Goal: Transaction & Acquisition: Purchase product/service

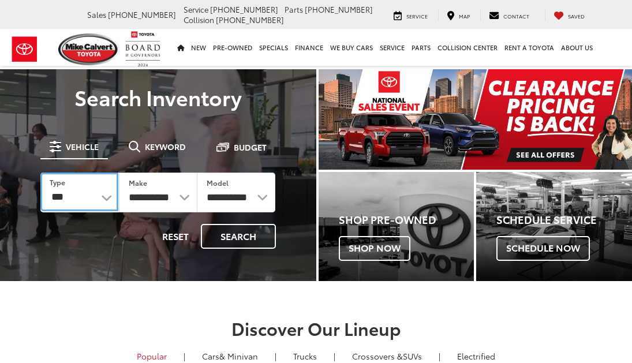
click at [106, 197] on select "*** *** **** *********" at bounding box center [79, 192] width 78 height 39
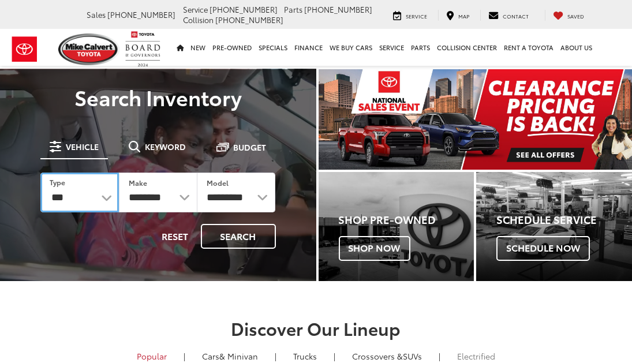
select select "******"
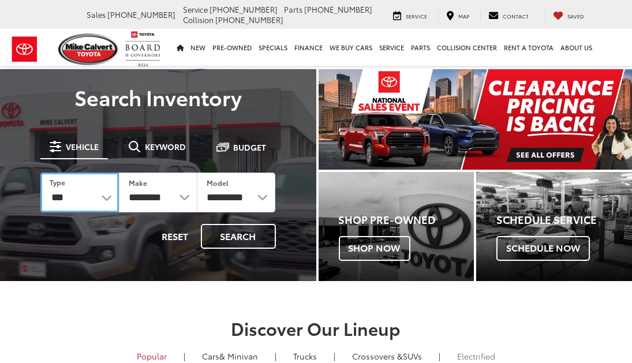
click at [40, 173] on select "*** *** **** *********" at bounding box center [79, 193] width 79 height 40
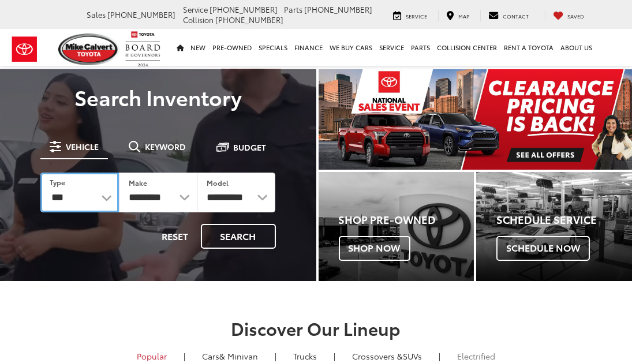
select select "******"
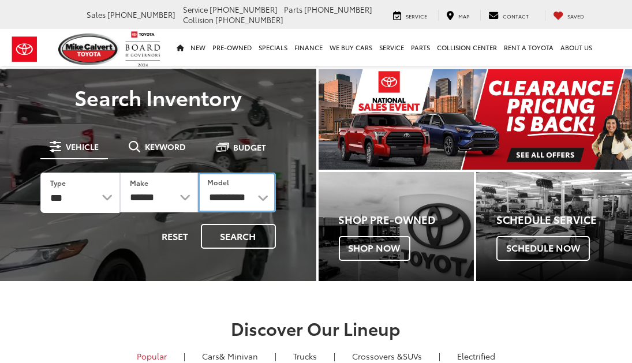
click at [262, 200] on select "**********" at bounding box center [237, 193] width 78 height 40
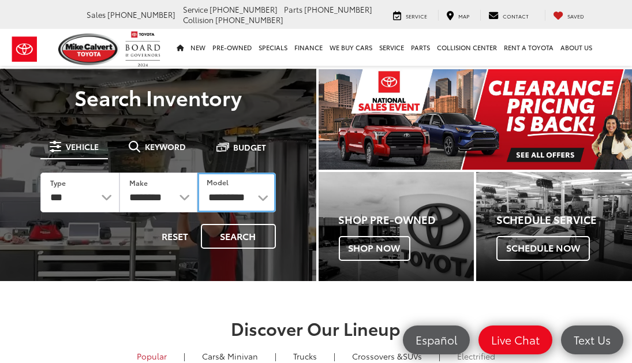
select select "*****"
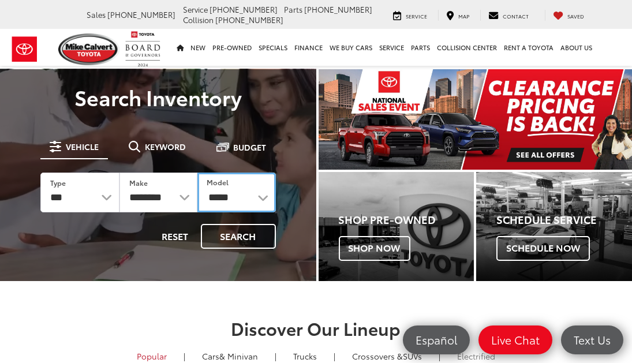
click at [197, 173] on select "**********" at bounding box center [236, 193] width 78 height 40
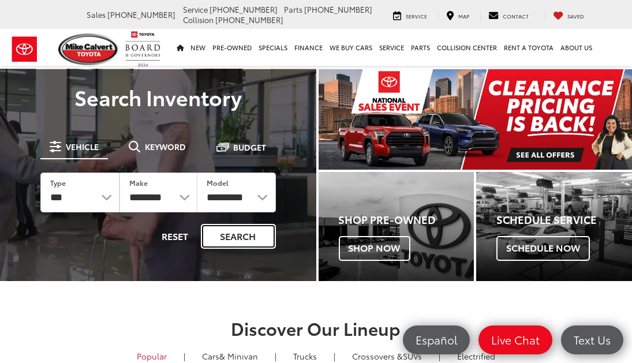
click at [246, 226] on button "Search" at bounding box center [238, 236] width 75 height 25
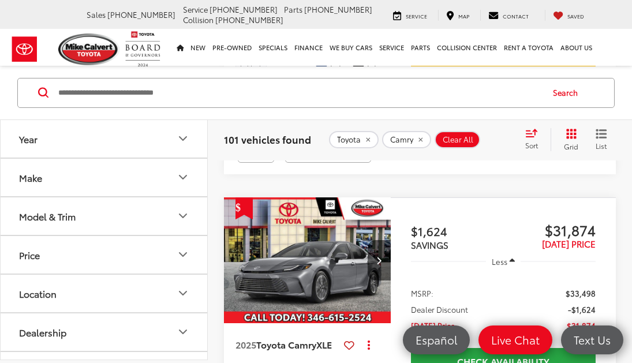
scroll to position [360, 0]
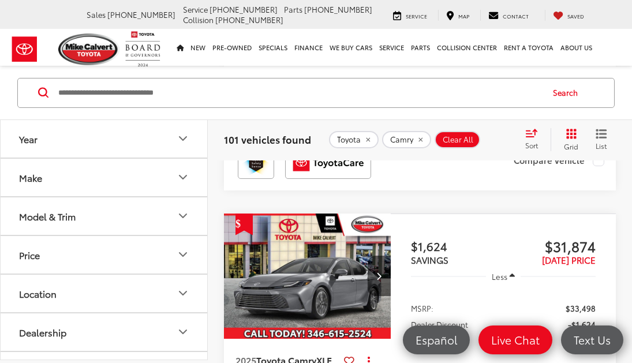
click at [185, 212] on icon "Model & Trim" at bounding box center [183, 216] width 14 height 14
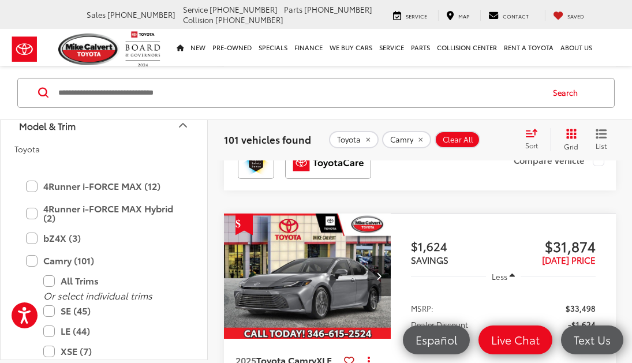
scroll to position [174, 0]
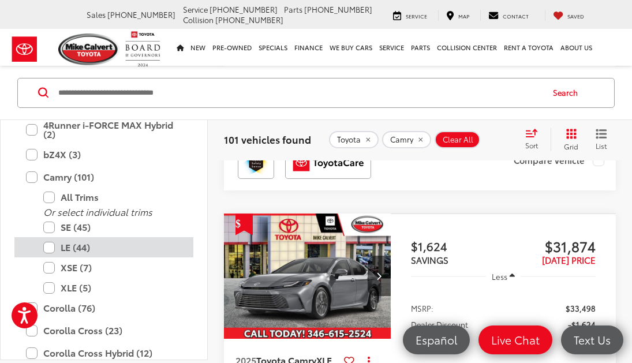
click at [53, 245] on label "LE (44)" at bounding box center [112, 247] width 139 height 20
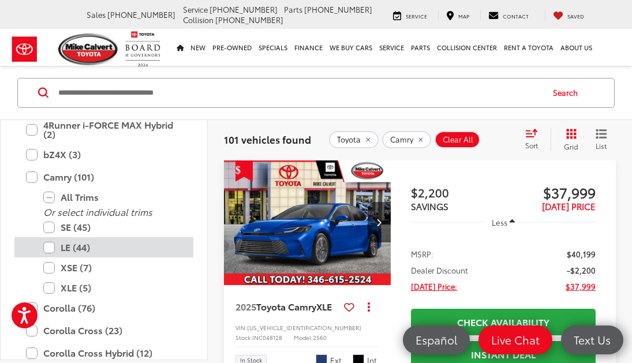
scroll to position [55, 0]
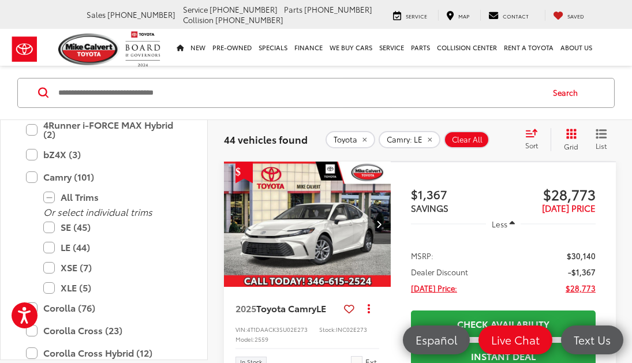
click at [304, 270] on img "2025 Toyota Camry LE 0" at bounding box center [307, 225] width 169 height 126
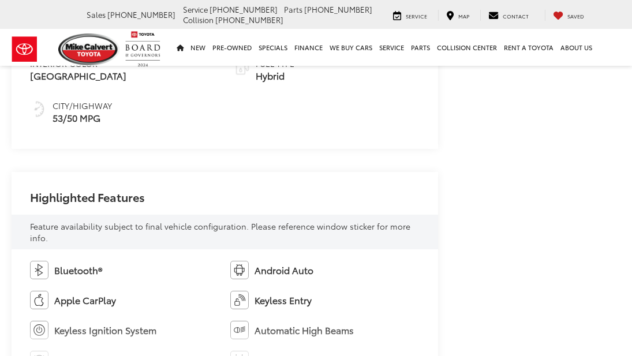
scroll to position [696, 0]
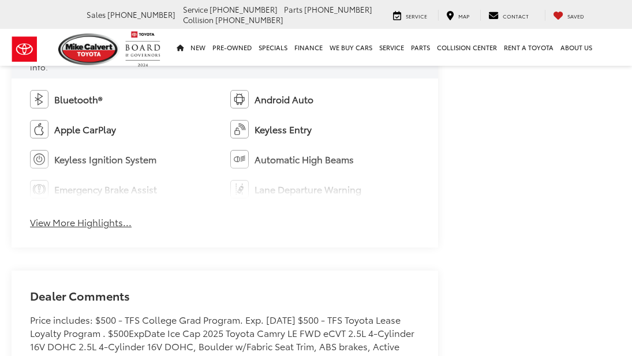
click at [113, 222] on button "View More Highlights..." at bounding box center [81, 222] width 102 height 13
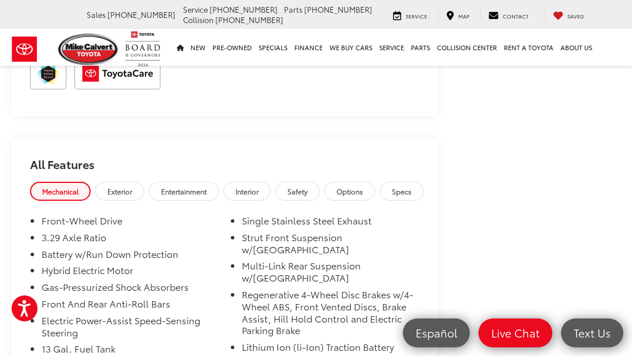
scroll to position [1234, 0]
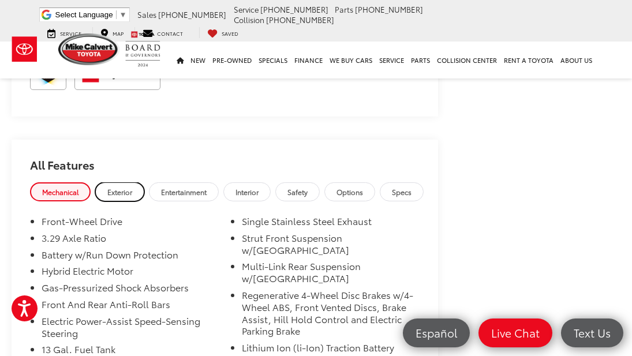
click at [128, 191] on span "Exterior" at bounding box center [119, 192] width 25 height 10
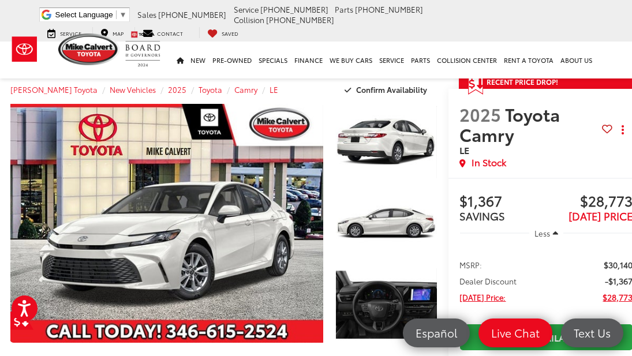
scroll to position [0, 0]
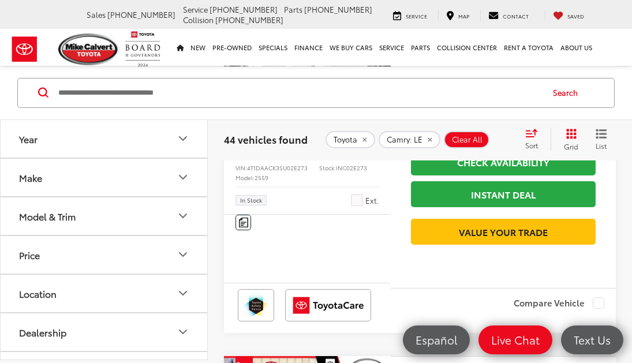
scroll to position [115, 0]
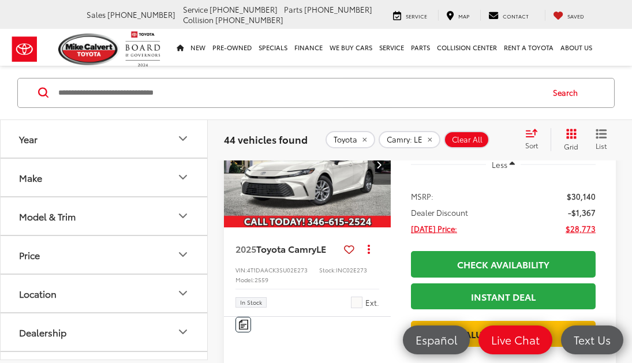
click at [183, 213] on icon "Model & Trim" at bounding box center [183, 216] width 14 height 14
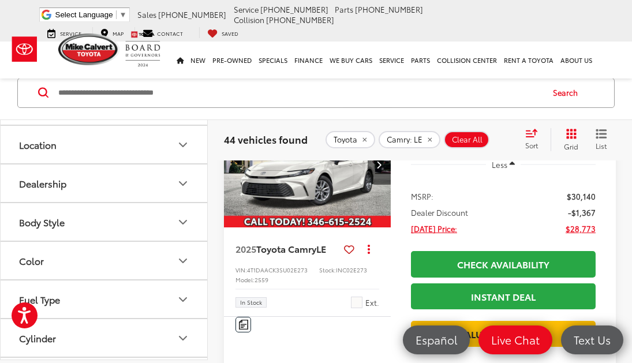
scroll to position [923, 0]
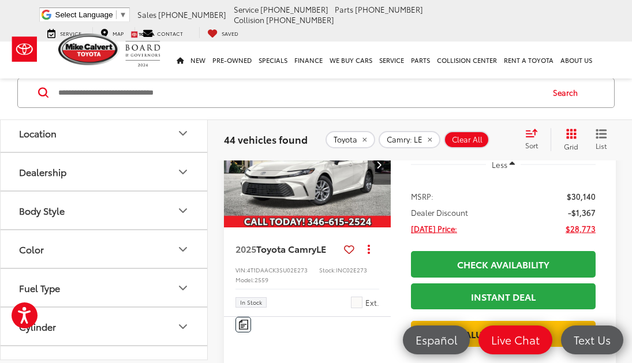
click at [188, 246] on icon "Color" at bounding box center [183, 249] width 14 height 14
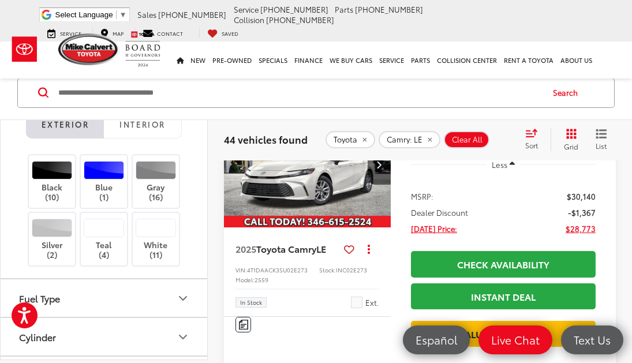
scroll to position [1082, 0]
click at [106, 237] on label "Teal (4)" at bounding box center [104, 238] width 47 height 41
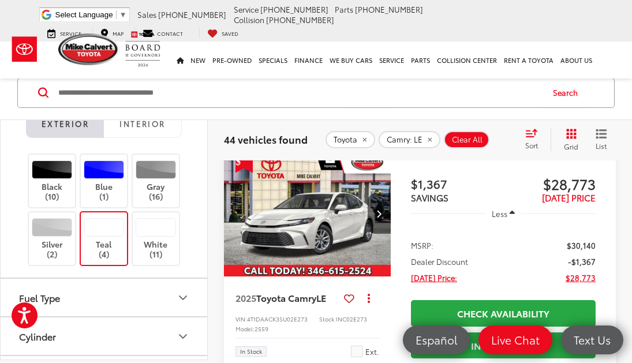
scroll to position [55, 0]
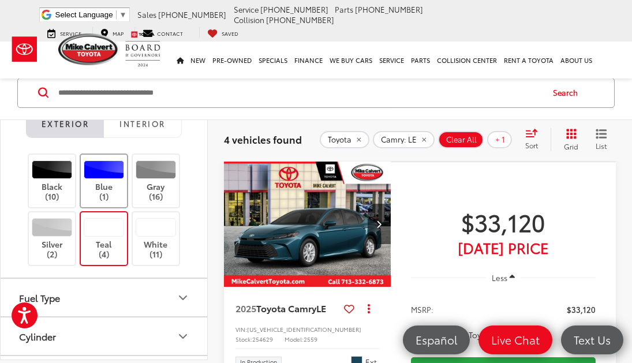
click at [98, 165] on div at bounding box center [104, 169] width 41 height 18
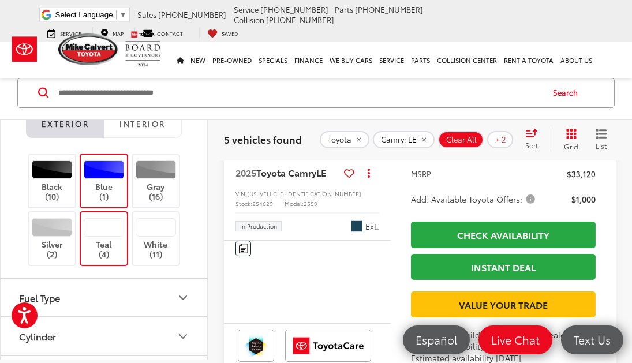
scroll to position [244, 0]
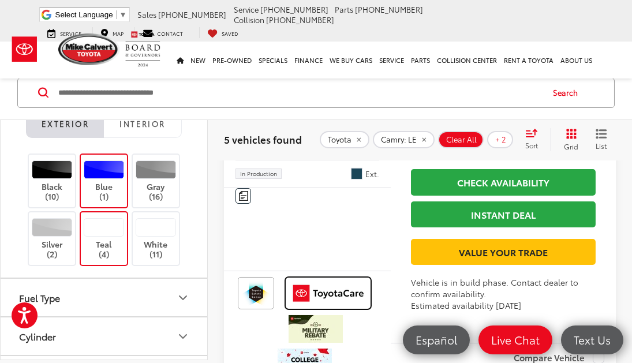
click at [289, 307] on img at bounding box center [328, 293] width 81 height 28
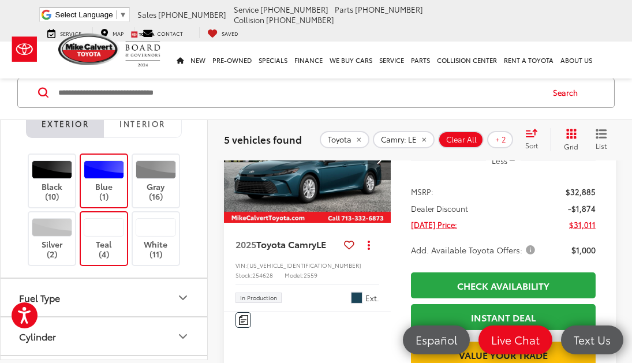
scroll to position [558, 0]
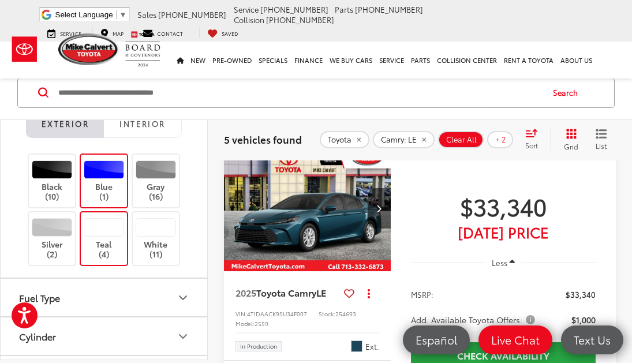
click at [363, 273] on img "2025 Toyota Camry LE 0" at bounding box center [307, 209] width 169 height 126
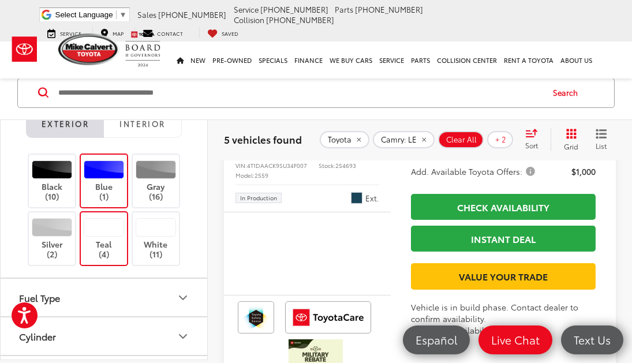
scroll to position [1102, 0]
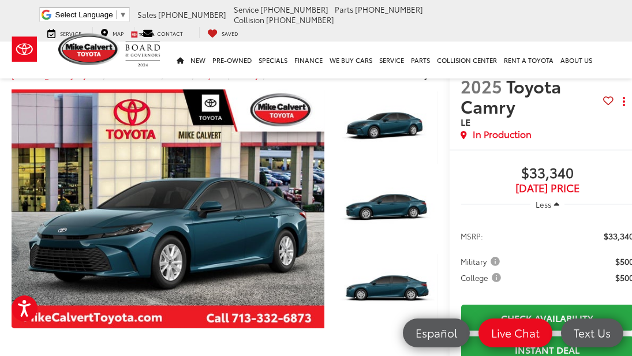
scroll to position [17, 0]
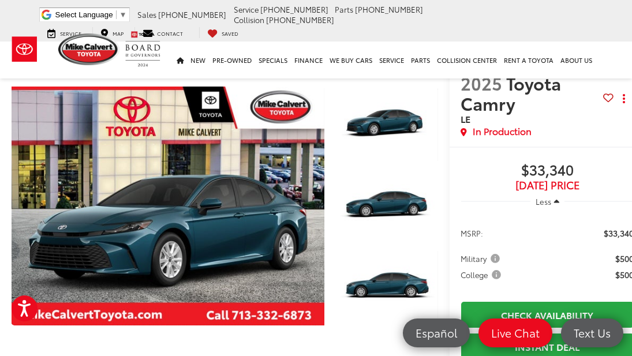
click at [573, 186] on span "[DATE] PRICE" at bounding box center [547, 186] width 173 height 12
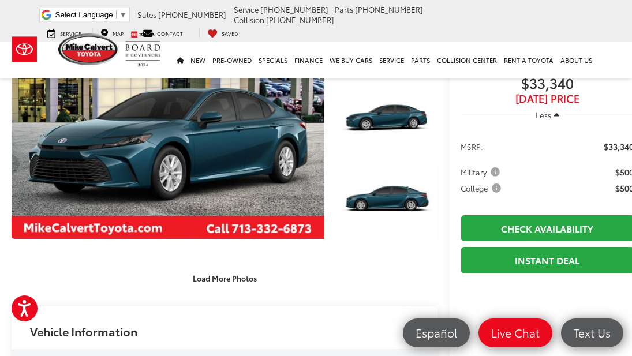
scroll to position [103, 0]
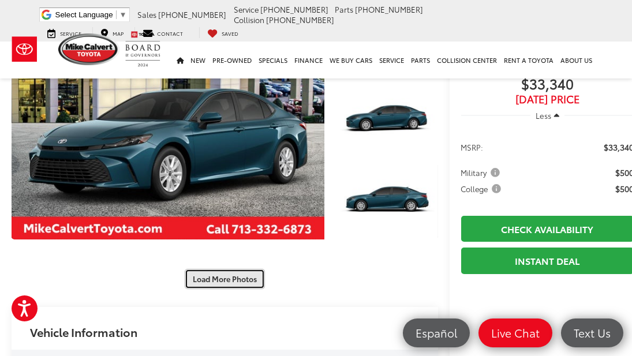
click at [229, 274] on button "Load More Photos" at bounding box center [225, 279] width 80 height 20
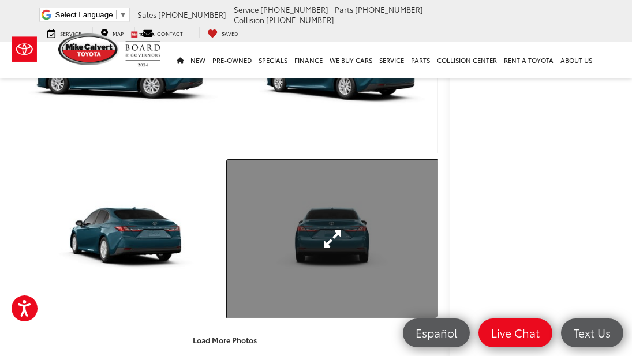
click at [345, 237] on link "Expand Photo 7" at bounding box center [332, 239] width 210 height 158
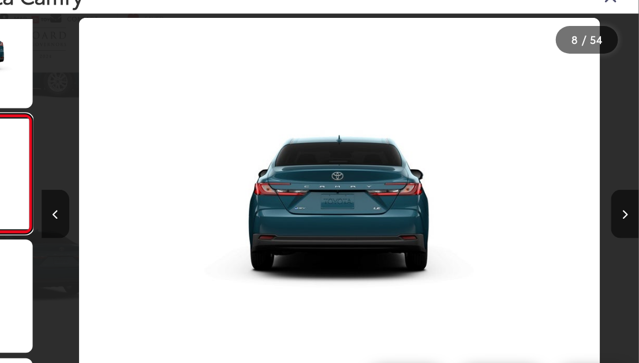
scroll to position [366, 0]
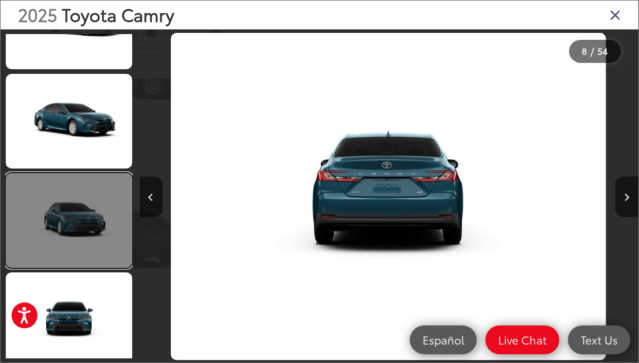
click at [98, 222] on link at bounding box center [69, 220] width 126 height 95
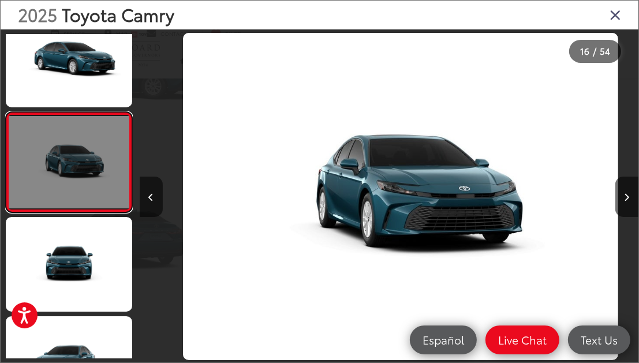
scroll to position [0, 7488]
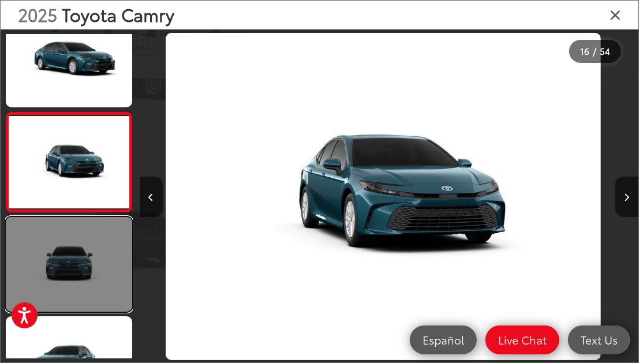
click at [93, 273] on link at bounding box center [69, 264] width 126 height 95
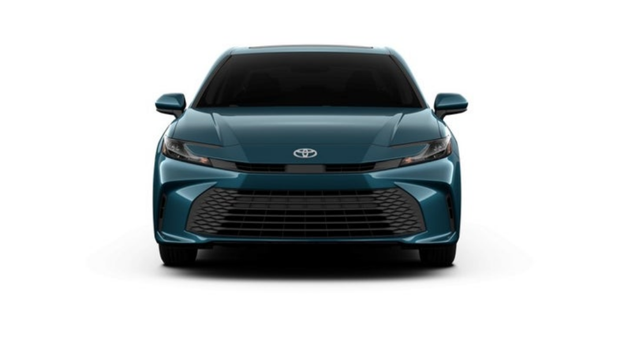
scroll to position [1513, 0]
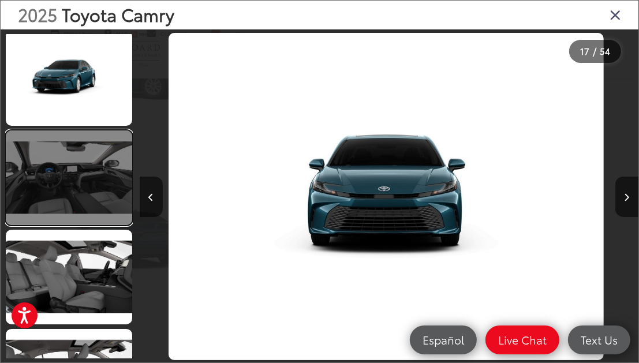
click at [110, 198] on link at bounding box center [69, 177] width 126 height 95
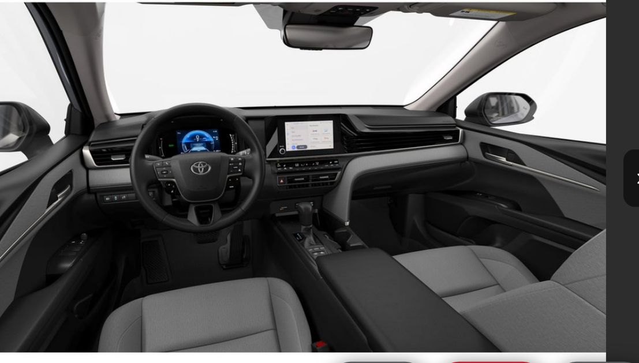
scroll to position [365, 0]
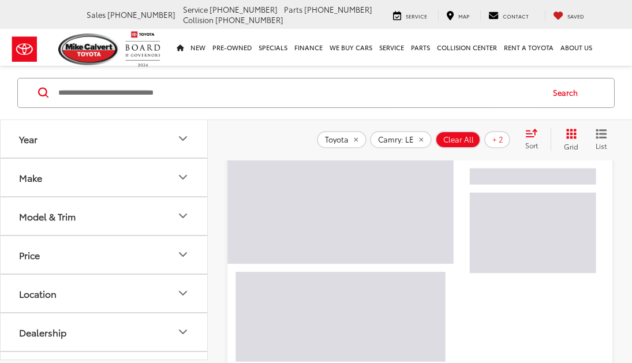
click at [189, 210] on icon "Model & Trim" at bounding box center [183, 216] width 14 height 14
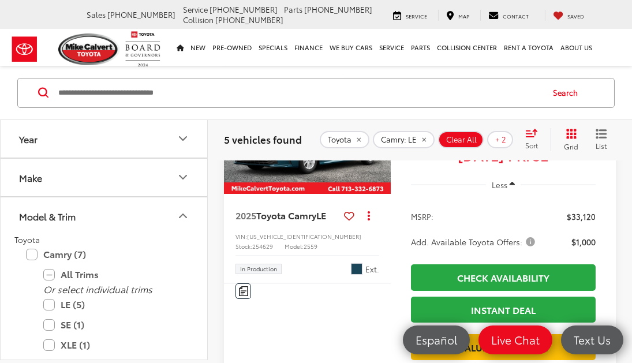
scroll to position [256, 0]
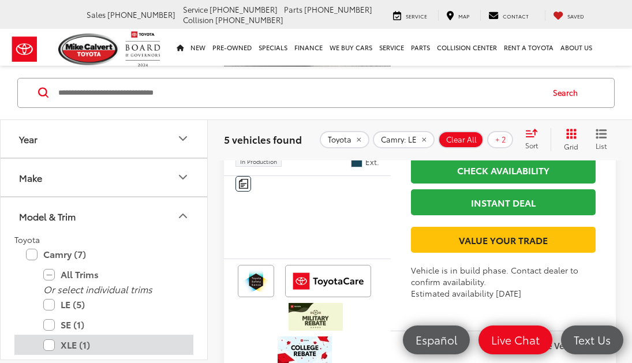
click at [48, 338] on label "XLE (1)" at bounding box center [112, 345] width 139 height 20
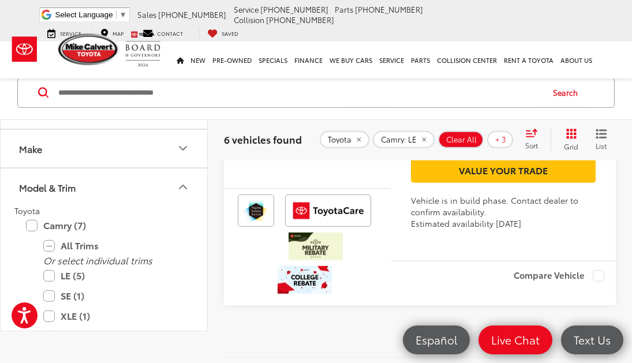
scroll to position [2388, 0]
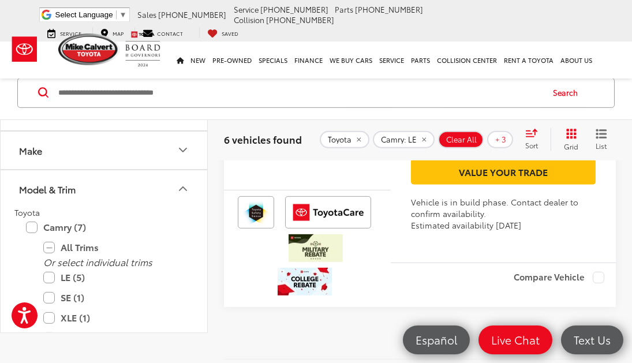
click at [476, 5] on img "2025 Toyota Camry LE 3" at bounding box center [476, 5] width 0 height 0
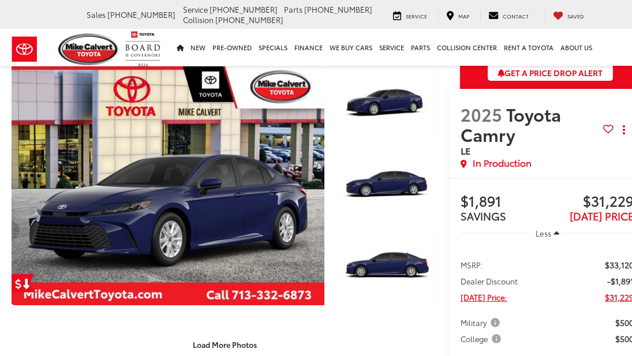
scroll to position [219, 0]
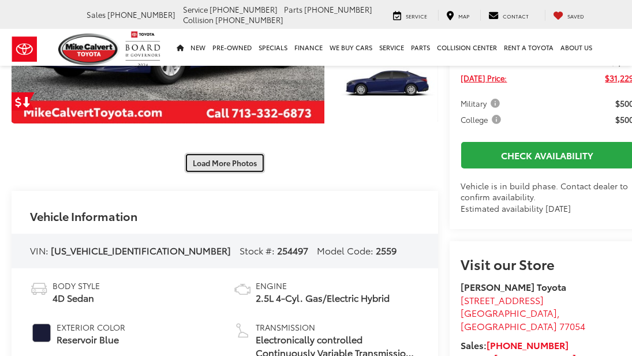
click at [228, 153] on button "Load More Photos" at bounding box center [225, 163] width 80 height 20
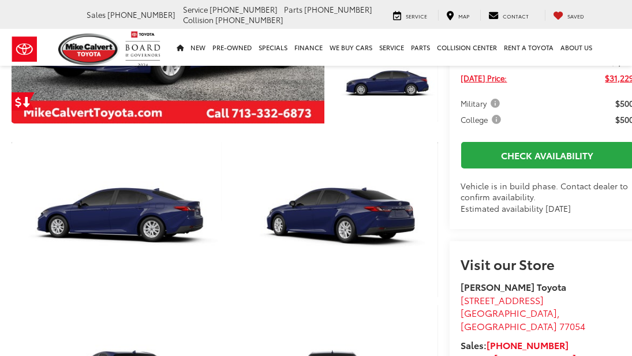
scroll to position [248, 0]
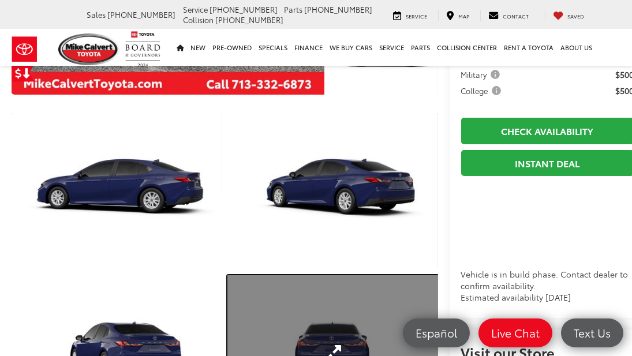
click at [334, 275] on link "Expand Photo 7" at bounding box center [332, 354] width 210 height 158
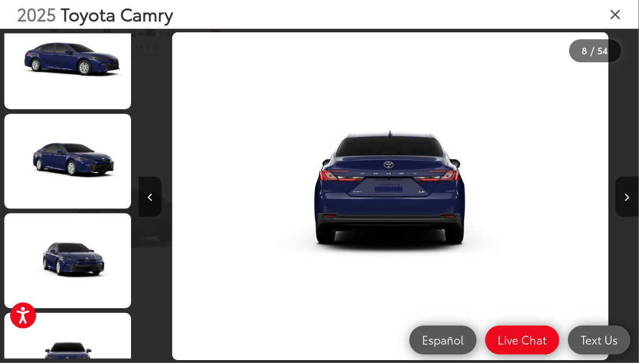
scroll to position [1310, 0]
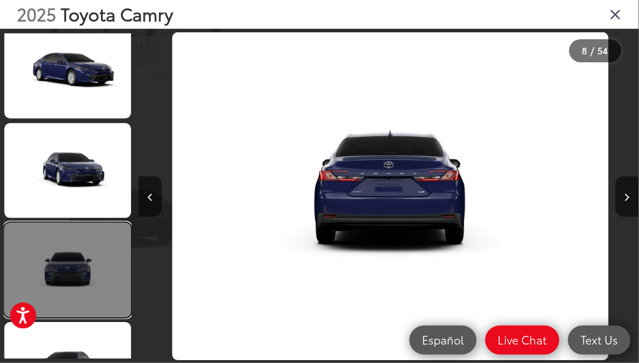
click at [88, 297] on link at bounding box center [69, 270] width 126 height 95
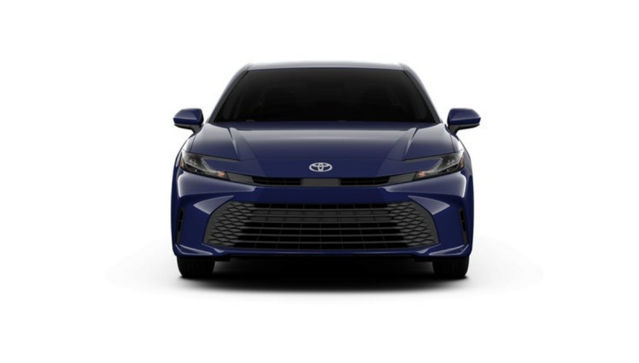
scroll to position [1513, 0]
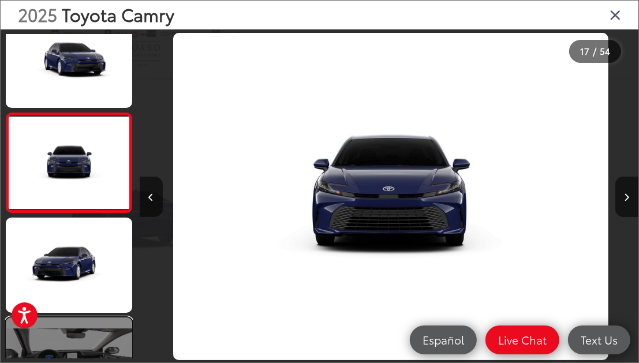
click at [107, 341] on link at bounding box center [69, 365] width 126 height 95
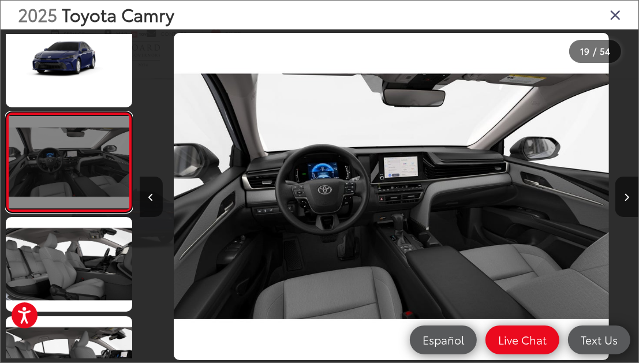
scroll to position [0, 8986]
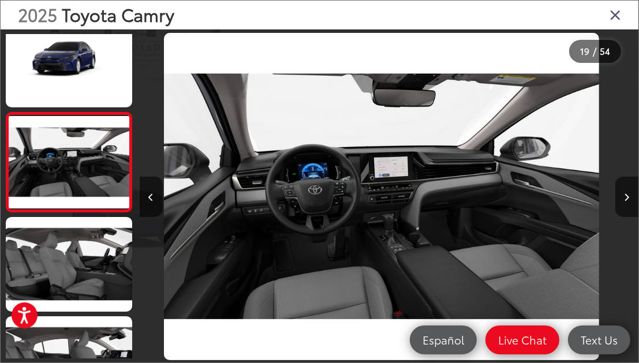
click at [615, 15] on icon "Close gallery" at bounding box center [616, 14] width 12 height 15
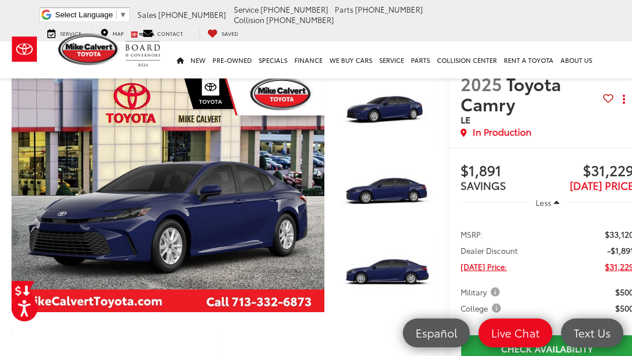
scroll to position [0, 0]
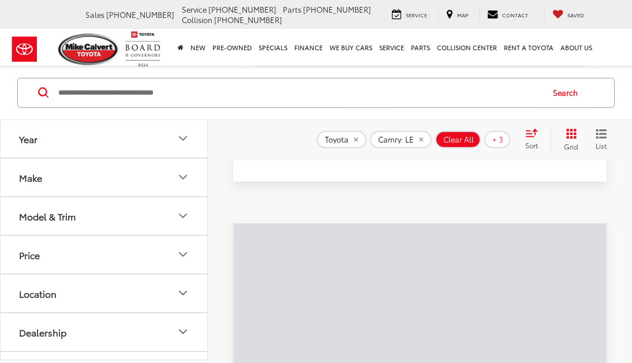
scroll to position [56, 0]
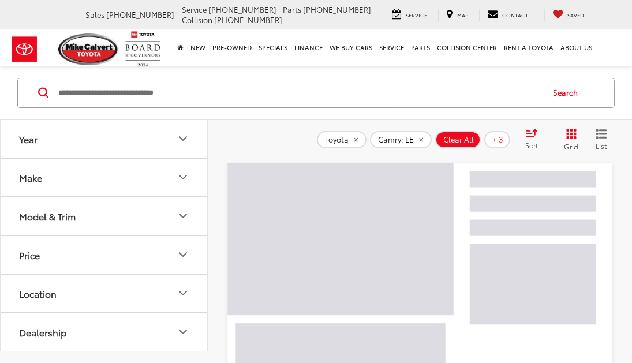
click at [185, 223] on icon "Model & Trim" at bounding box center [183, 216] width 14 height 14
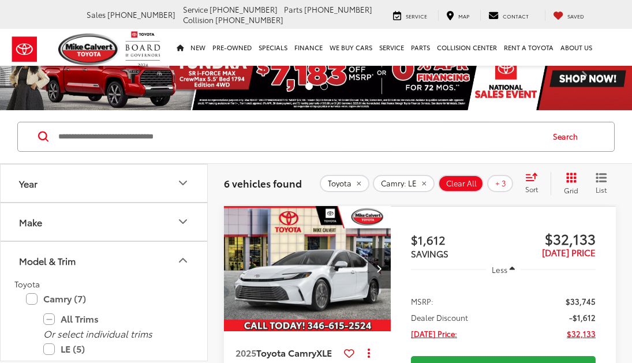
scroll to position [103, 0]
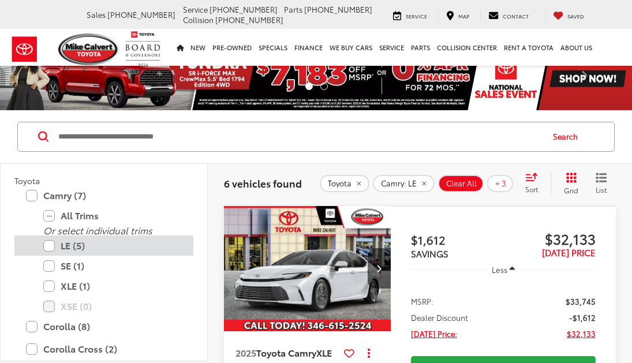
click at [51, 237] on label "LE (5)" at bounding box center [112, 246] width 139 height 20
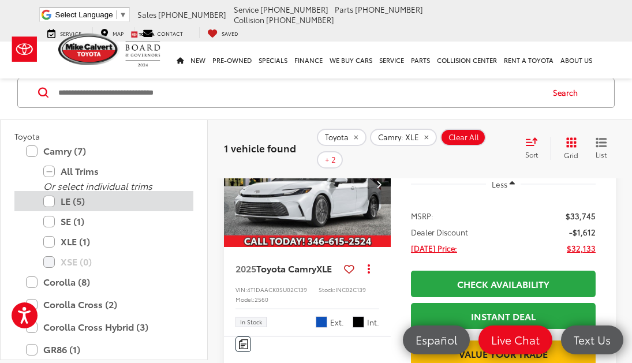
scroll to position [74, 0]
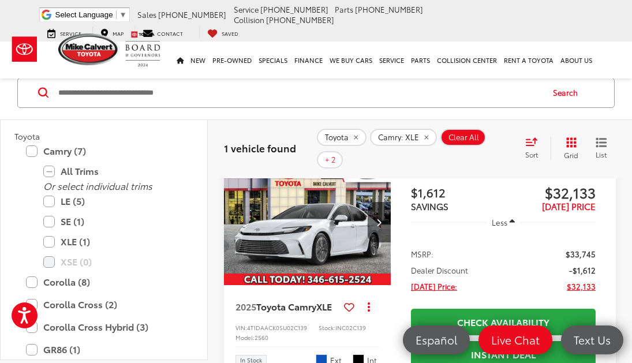
click at [341, 239] on img "2025 Toyota Camry XLE 0" at bounding box center [307, 223] width 169 height 126
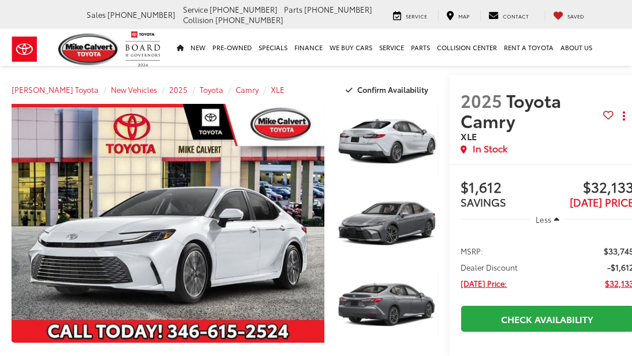
scroll to position [159, 0]
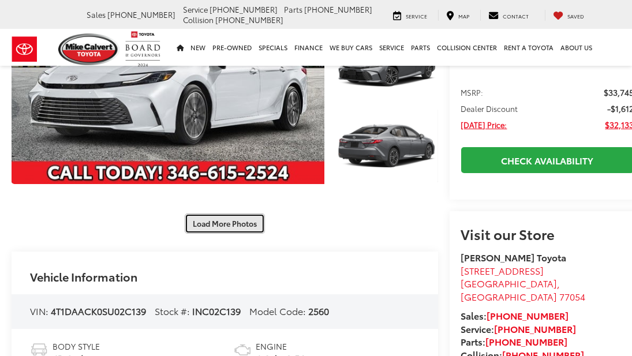
click at [240, 214] on button "Load More Photos" at bounding box center [225, 224] width 80 height 20
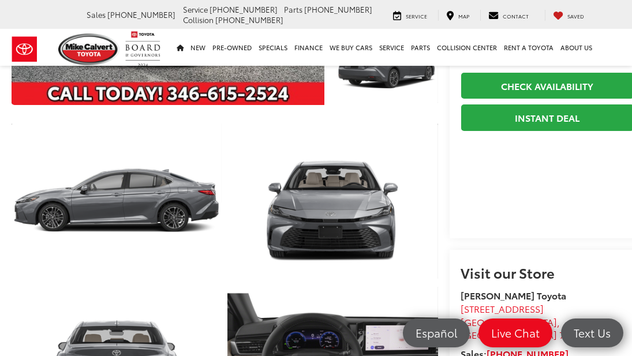
scroll to position [461, 0]
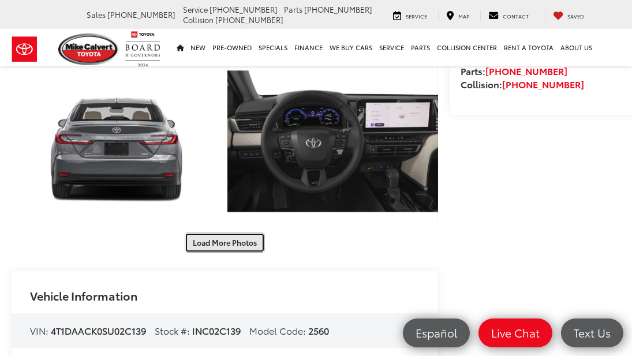
click at [245, 240] on button "Load More Photos" at bounding box center [225, 243] width 80 height 20
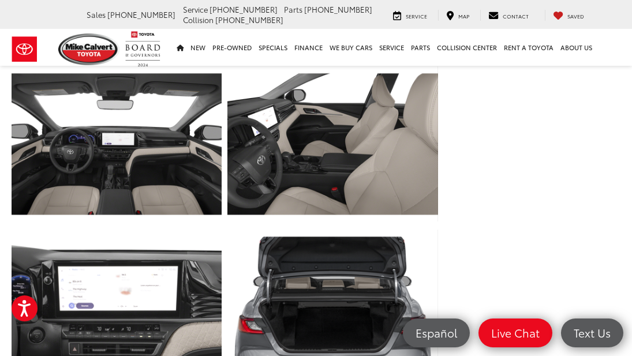
scroll to position [610, 0]
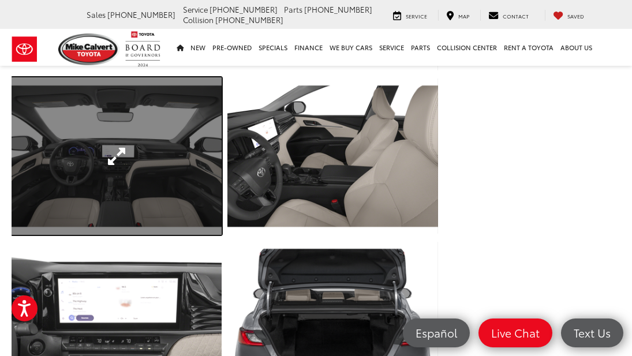
click at [182, 206] on link "Expand Photo 8" at bounding box center [117, 156] width 210 height 158
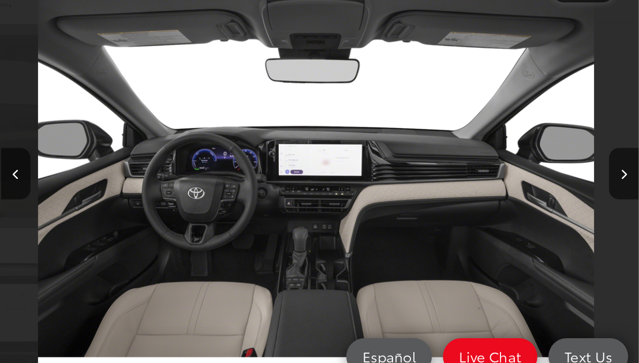
scroll to position [717, 0]
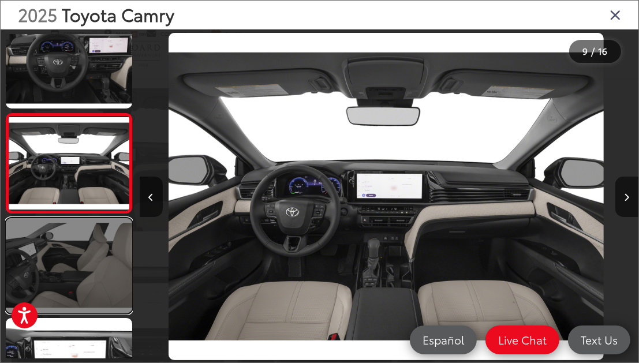
click at [94, 268] on link at bounding box center [69, 265] width 126 height 95
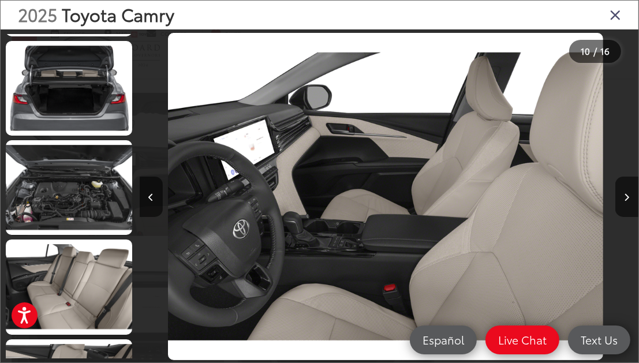
scroll to position [1095, 0]
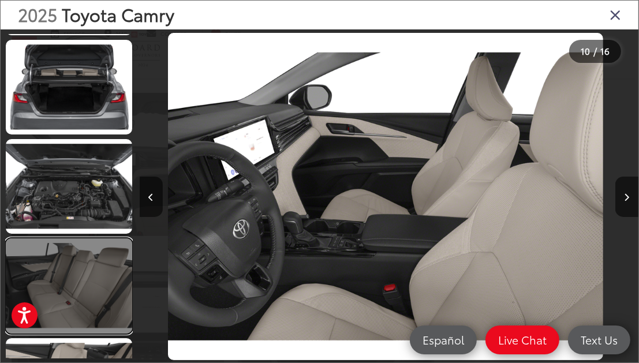
click at [106, 287] on link at bounding box center [69, 285] width 126 height 95
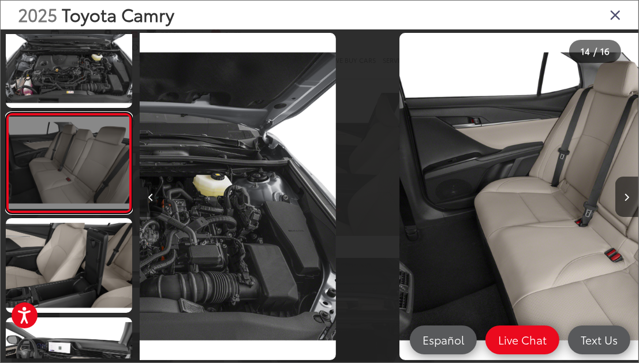
scroll to position [0, 6490]
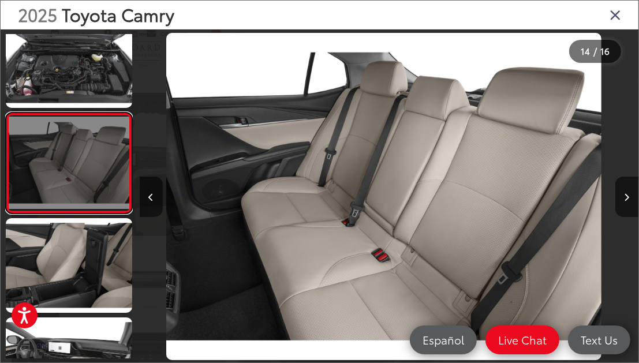
click at [103, 175] on link at bounding box center [69, 163] width 126 height 100
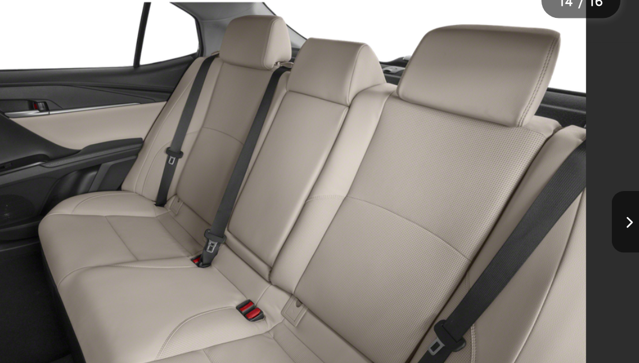
scroll to position [608, 0]
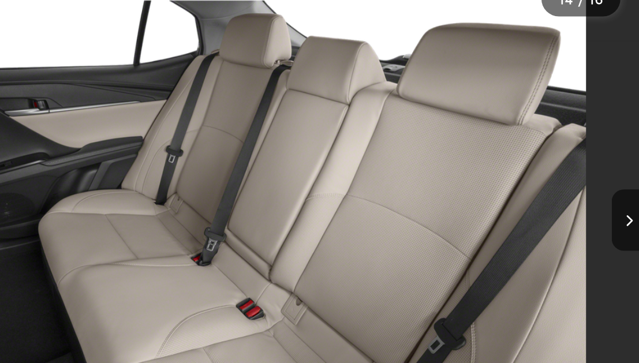
click at [441, 231] on img "2025 Toyota Camry XLE 13" at bounding box center [381, 196] width 436 height 327
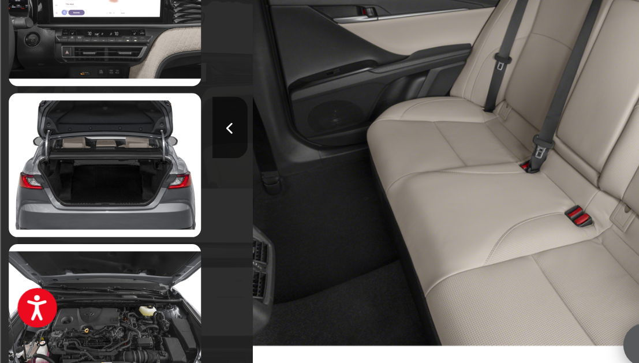
scroll to position [938, 0]
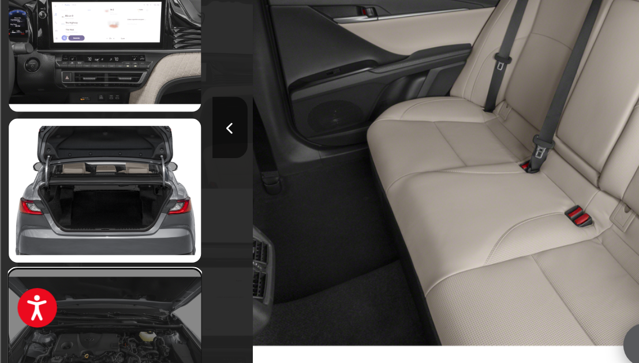
click at [95, 325] on link at bounding box center [69, 337] width 126 height 95
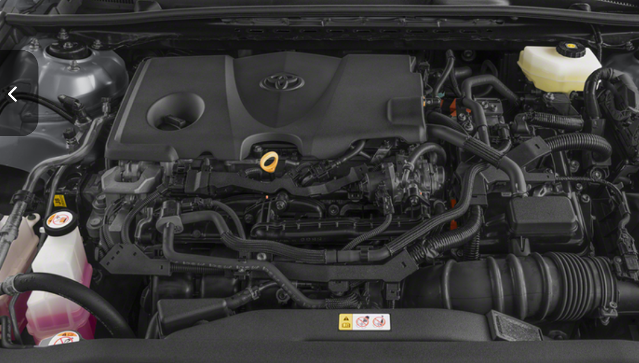
scroll to position [607, 0]
